Goal: Task Accomplishment & Management: Manage account settings

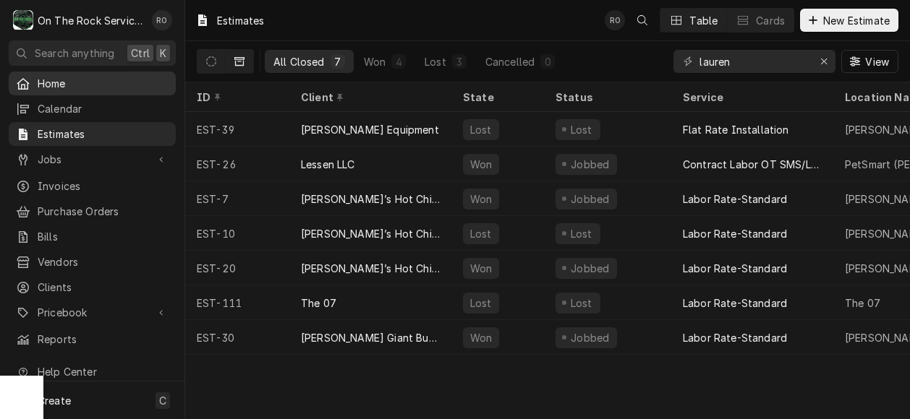
click at [119, 85] on span "Home" at bounding box center [103, 83] width 131 height 15
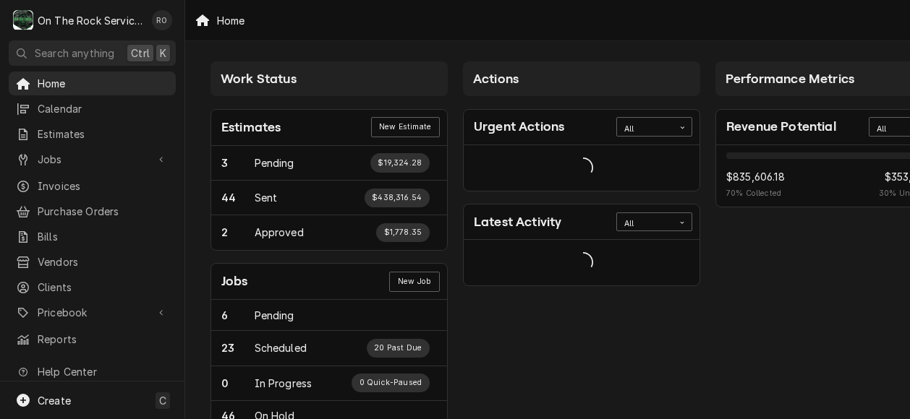
drag, startPoint x: 0, startPoint y: 0, endPoint x: 915, endPoint y: 309, distance: 966.1
click at [909, 309] on html "O On The Rock Services RO Search anything Ctrl K Home Calendar Estimates Jobs J…" at bounding box center [455, 209] width 910 height 419
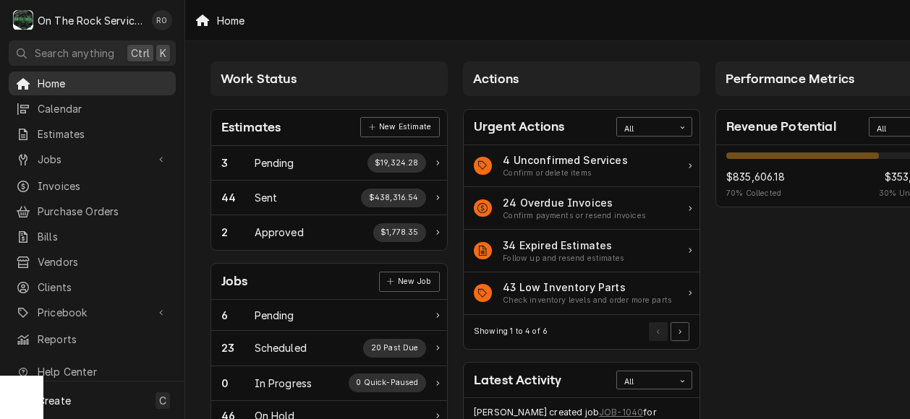
click at [99, 82] on span "Home" at bounding box center [103, 83] width 131 height 15
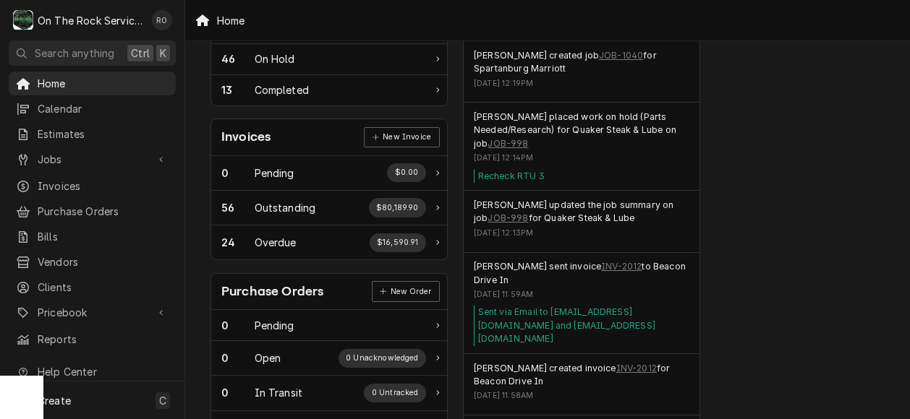
scroll to position [359, 0]
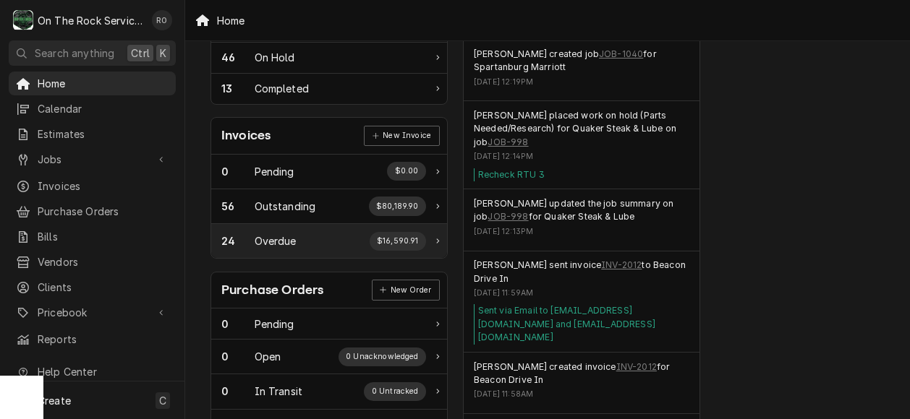
click at [350, 239] on div "24 Overdue $16,590.91" at bounding box center [323, 241] width 205 height 19
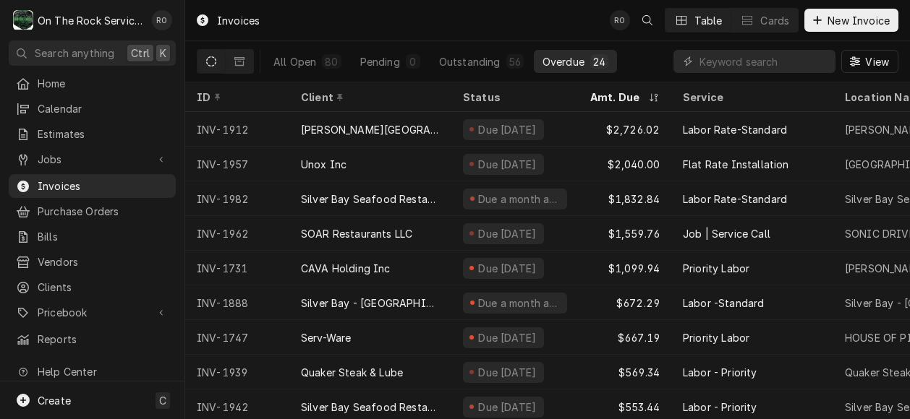
click at [350, 239] on div "SOAR Restaurants LLC" at bounding box center [370, 233] width 162 height 35
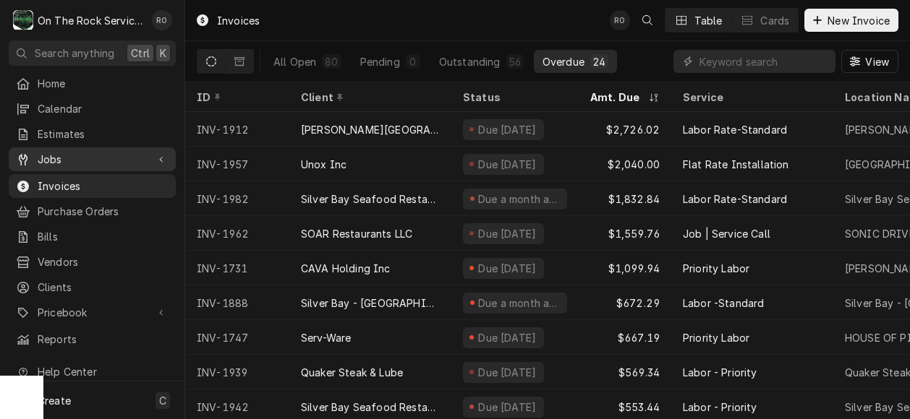
click at [51, 154] on span "Jobs" at bounding box center [92, 159] width 109 height 15
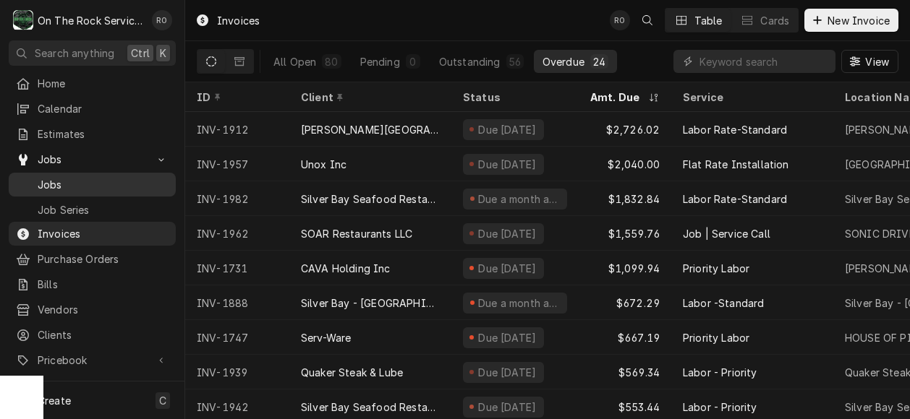
click at [59, 177] on span "Jobs" at bounding box center [103, 184] width 131 height 15
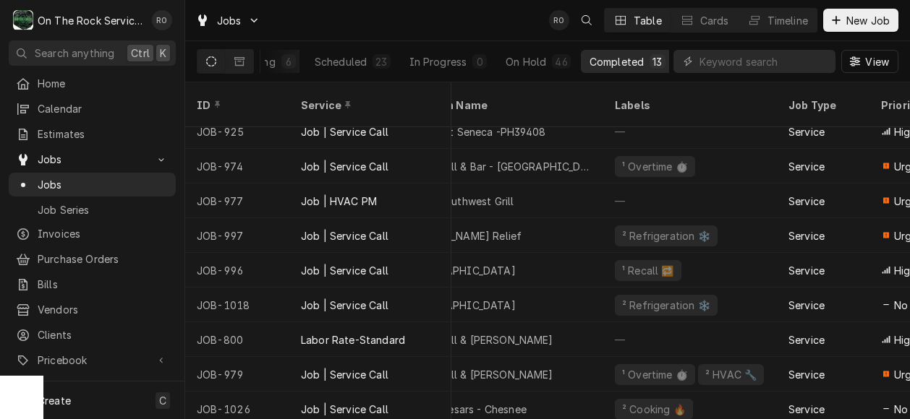
scroll to position [152, 393]
